Goal: Check status: Check status

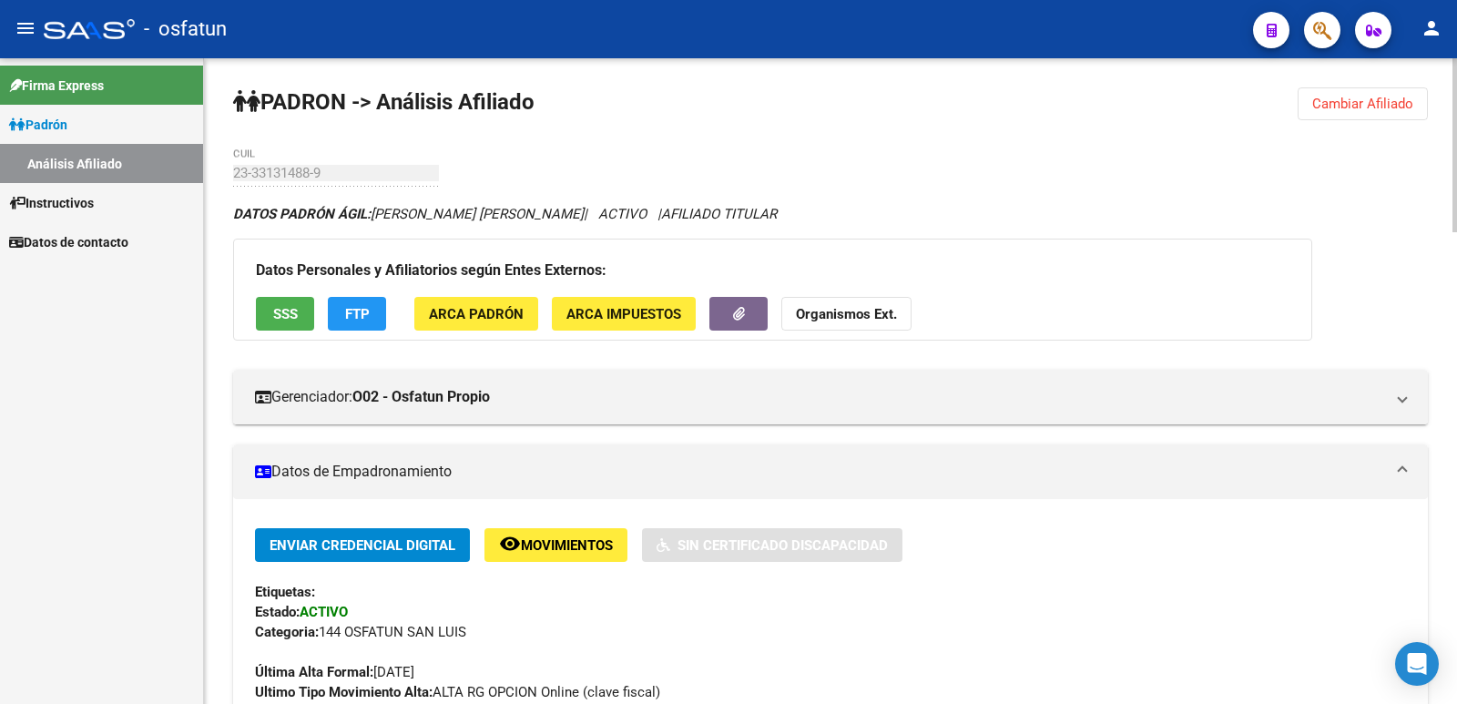
click at [1344, 107] on span "Cambiar Afiliado" at bounding box center [1363, 104] width 101 height 16
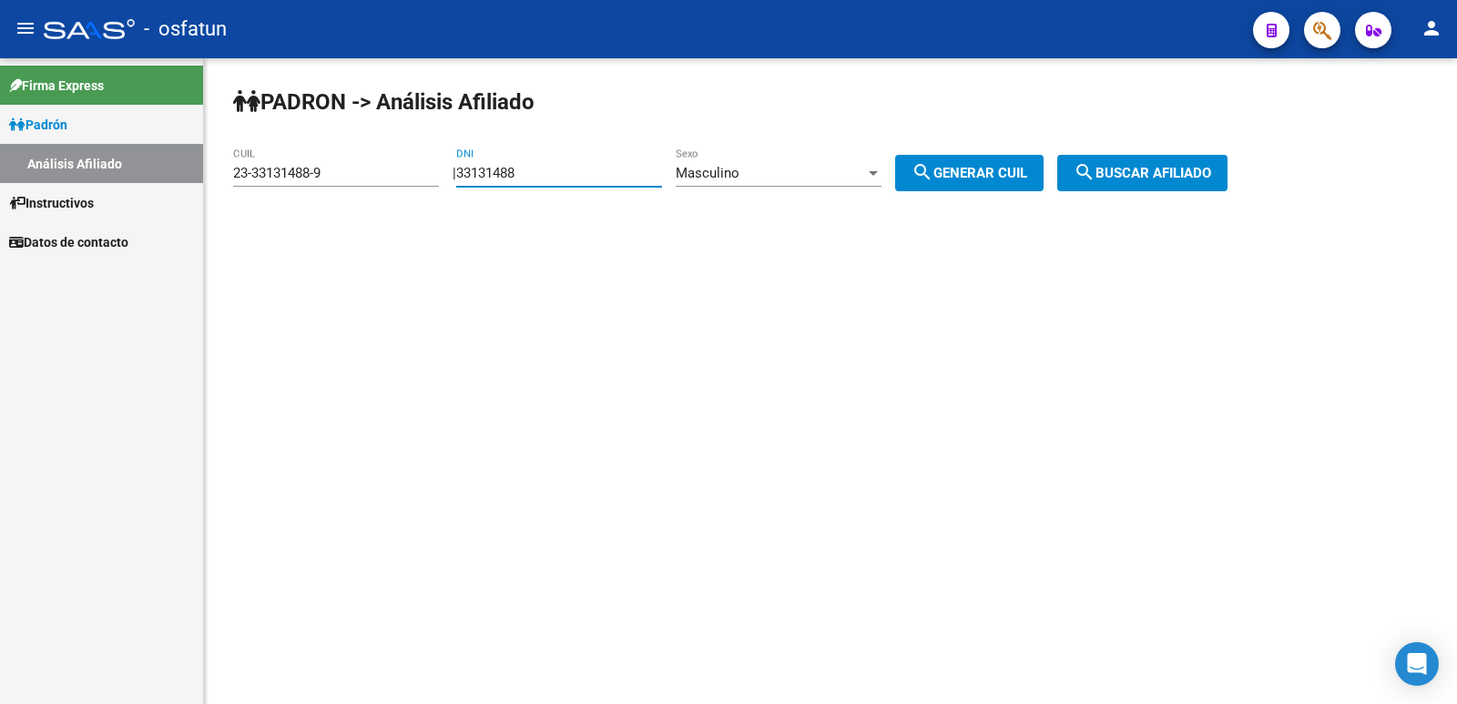
drag, startPoint x: 580, startPoint y: 178, endPoint x: 396, endPoint y: 178, distance: 184.0
click at [396, 178] on app-analisis-afiliado "[PERSON_NAME] -> Análisis Afiliado 23-33131488-9 CUIL | 33131488 DNI Masculino …" at bounding box center [737, 173] width 1008 height 16
paste input "35474802"
type input "35474802"
click at [768, 158] on div "Masculino Sexo" at bounding box center [779, 167] width 206 height 39
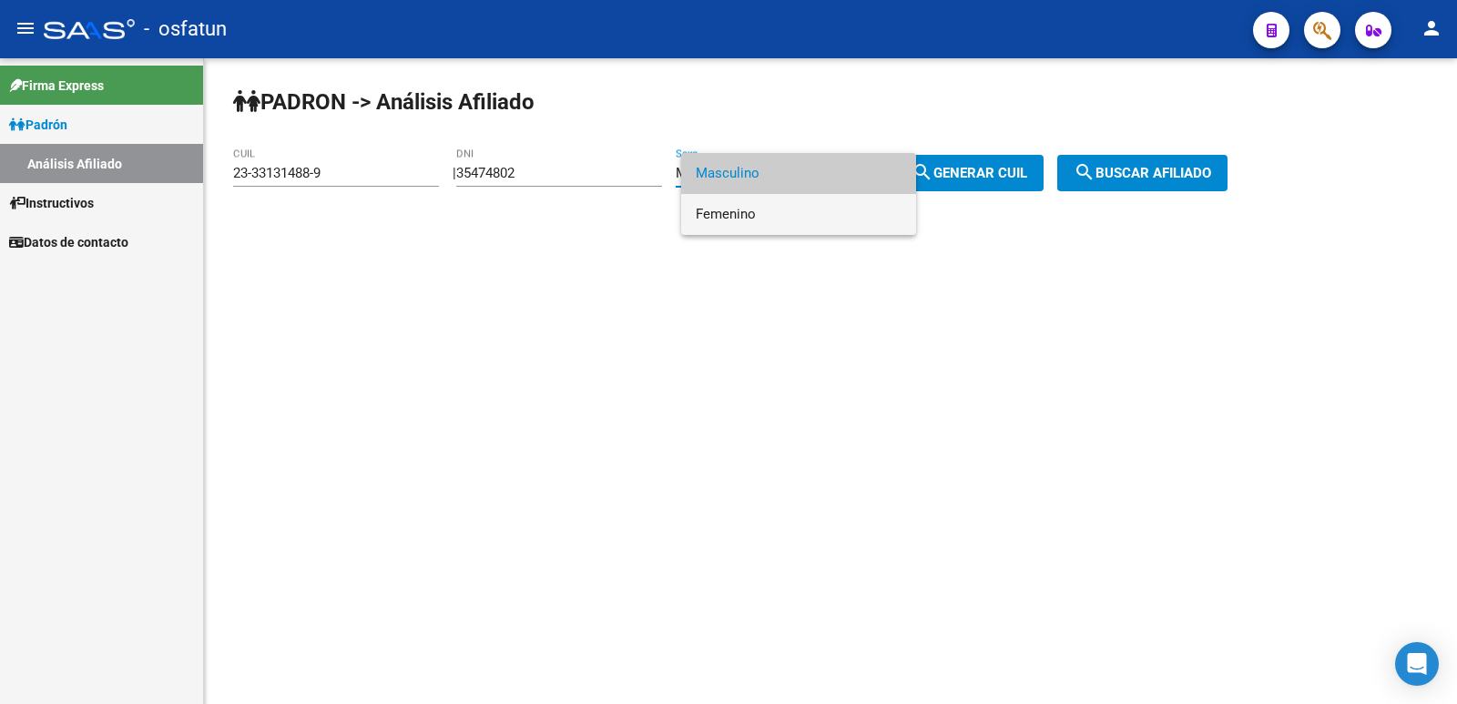
click at [798, 220] on span "Femenino" at bounding box center [799, 214] width 206 height 41
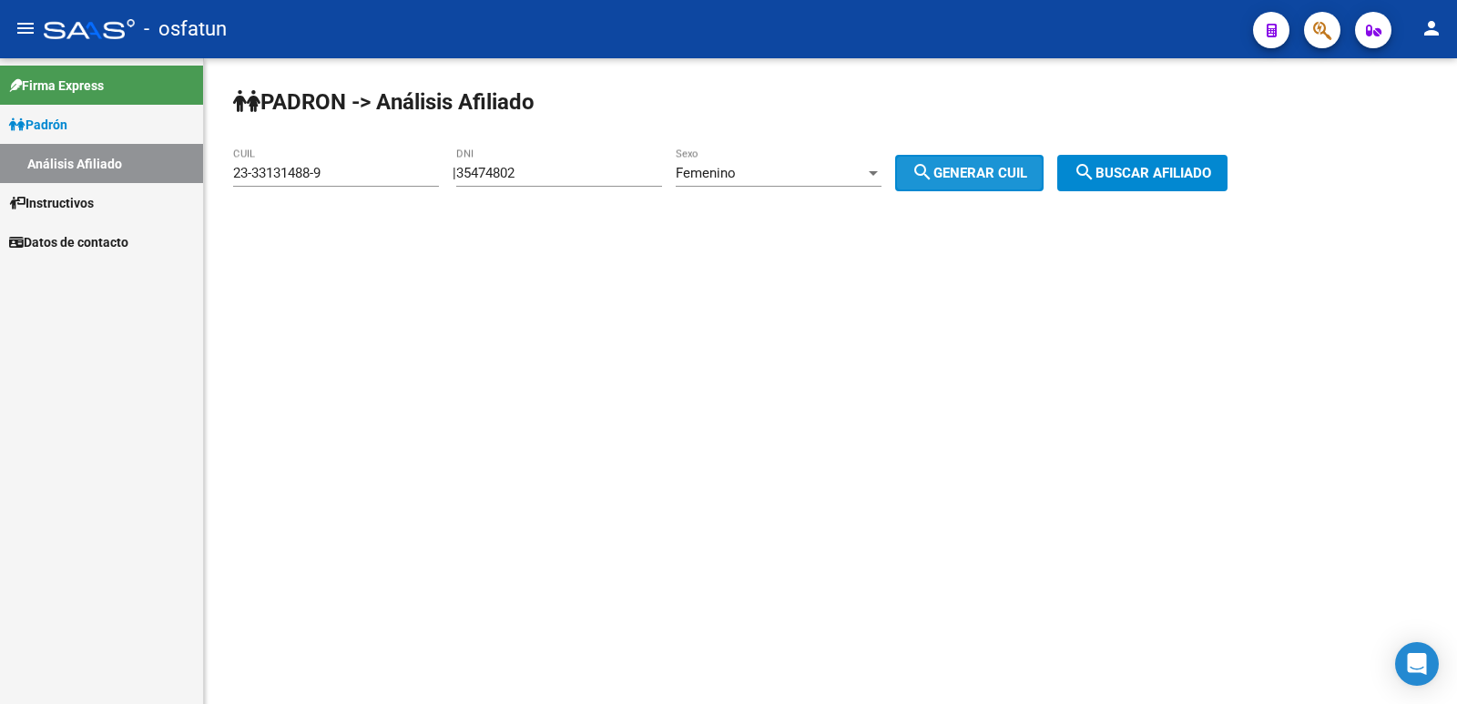
click at [1028, 179] on span "search Generar CUIL" at bounding box center [970, 173] width 116 height 16
type input "27-35474802-4"
click at [1096, 175] on mat-icon "search" at bounding box center [1085, 172] width 22 height 22
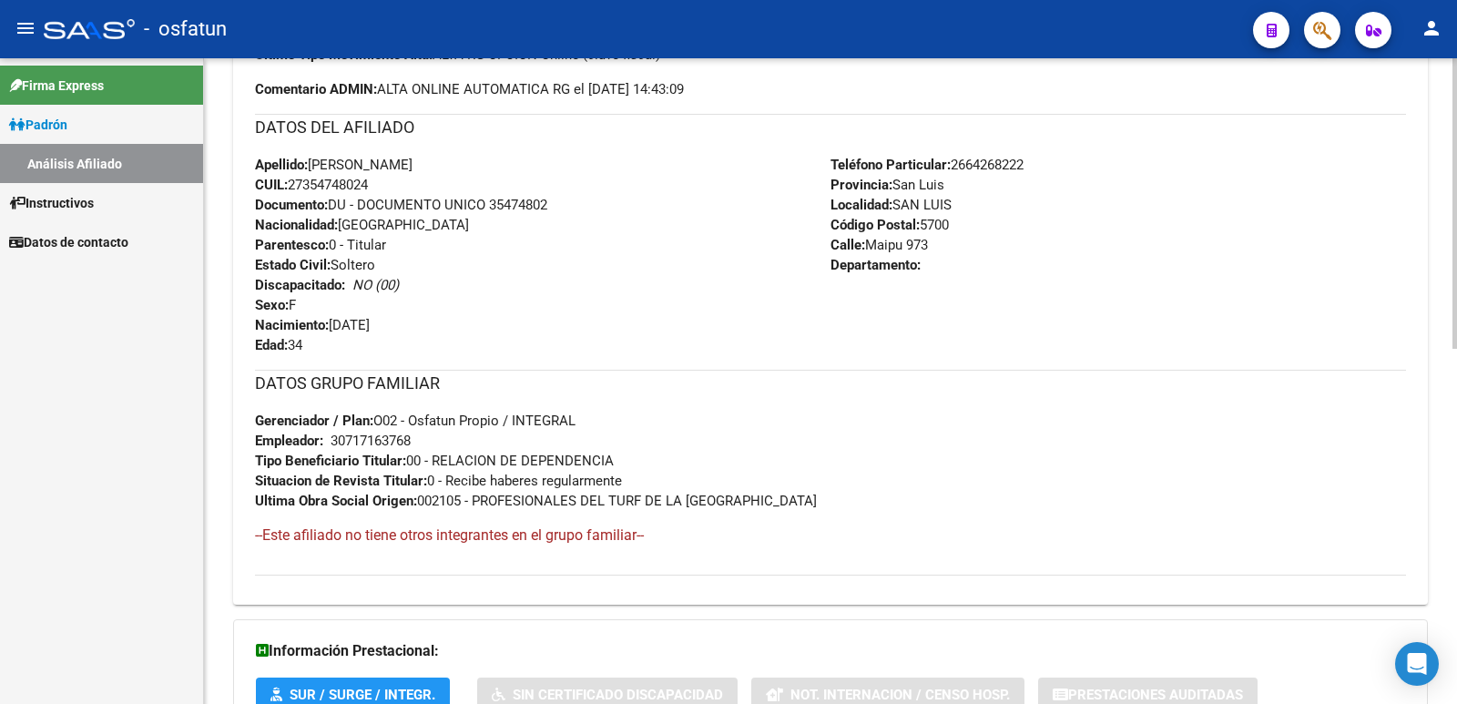
scroll to position [790, 0]
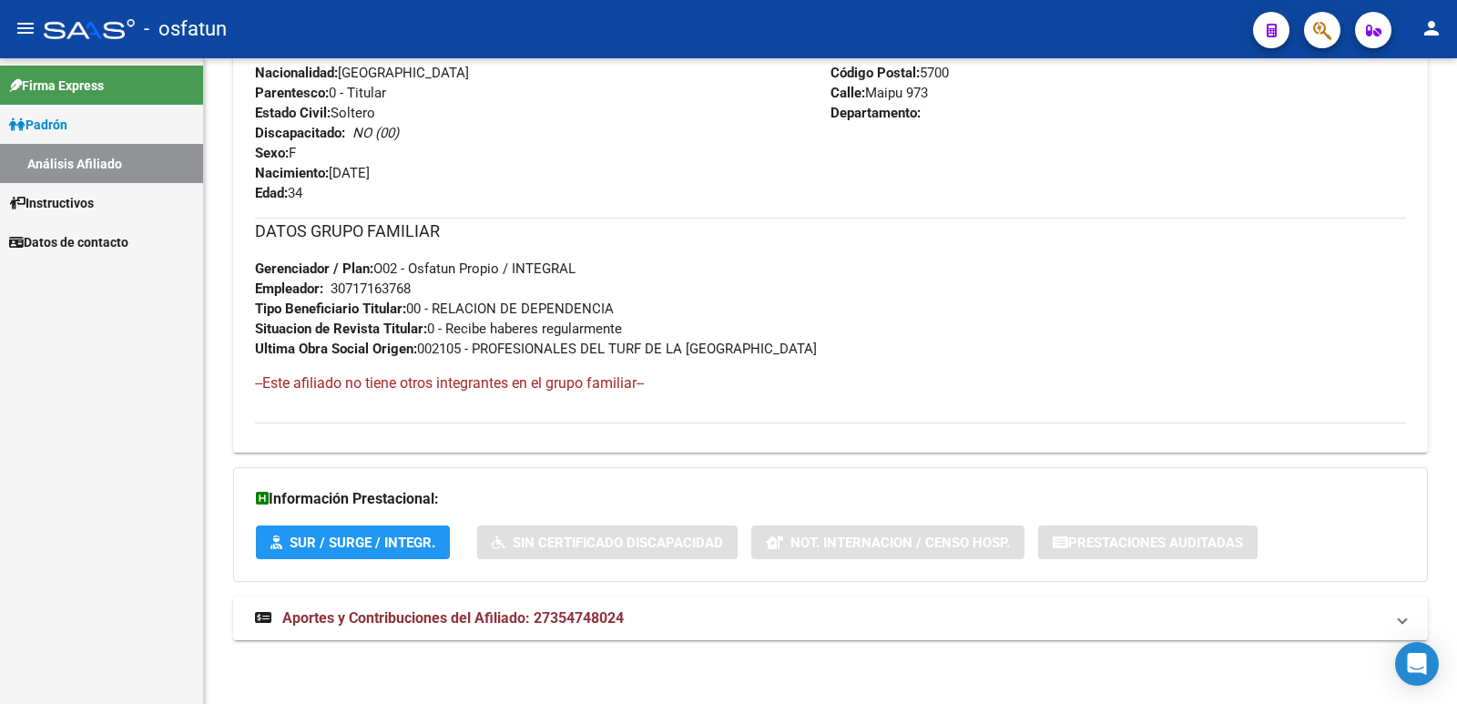
click at [582, 611] on span "Aportes y Contribuciones del Afiliado: 27354748024" at bounding box center [453, 617] width 342 height 17
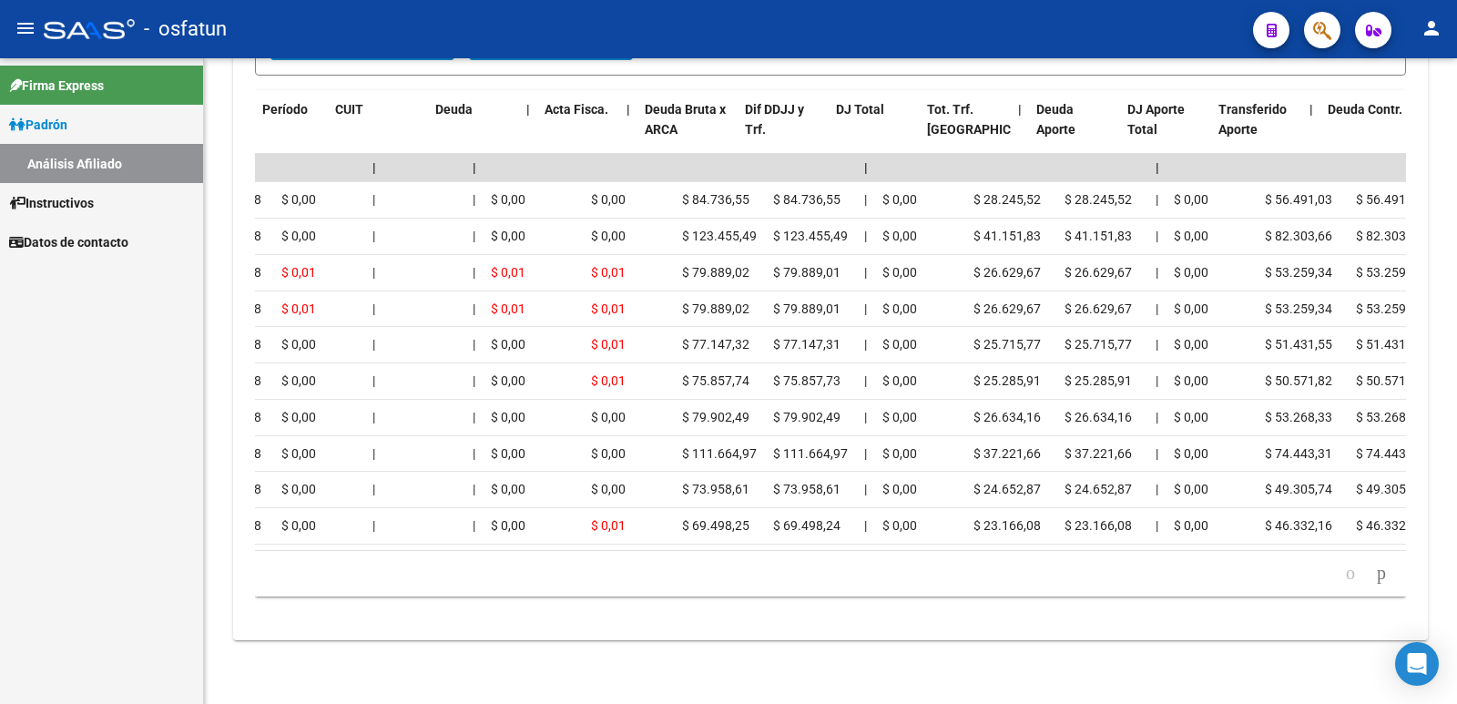
scroll to position [0, 0]
